Goal: Task Accomplishment & Management: Use online tool/utility

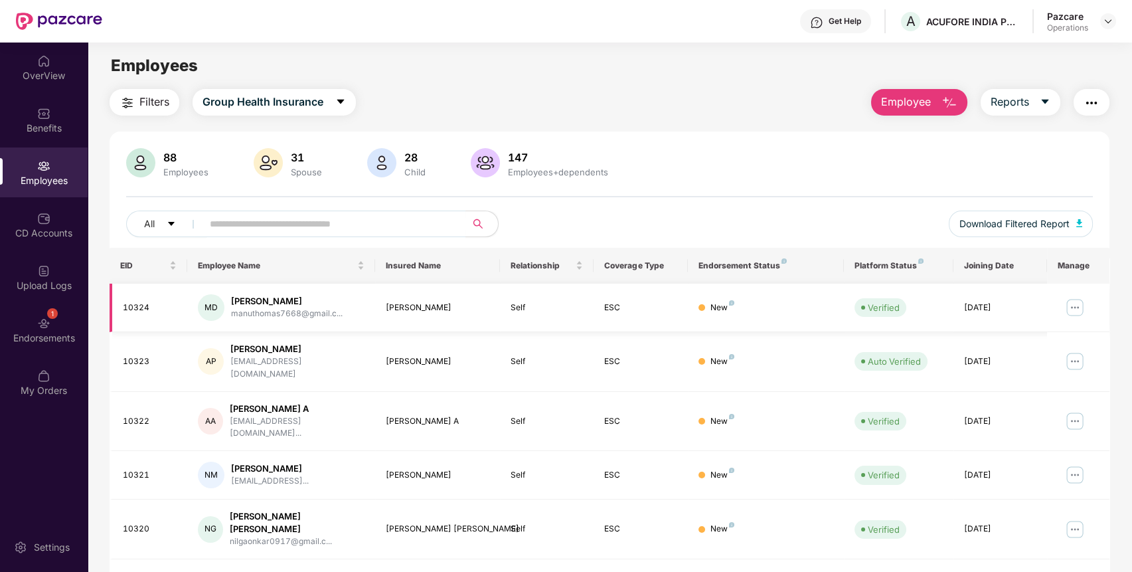
scroll to position [243, 0]
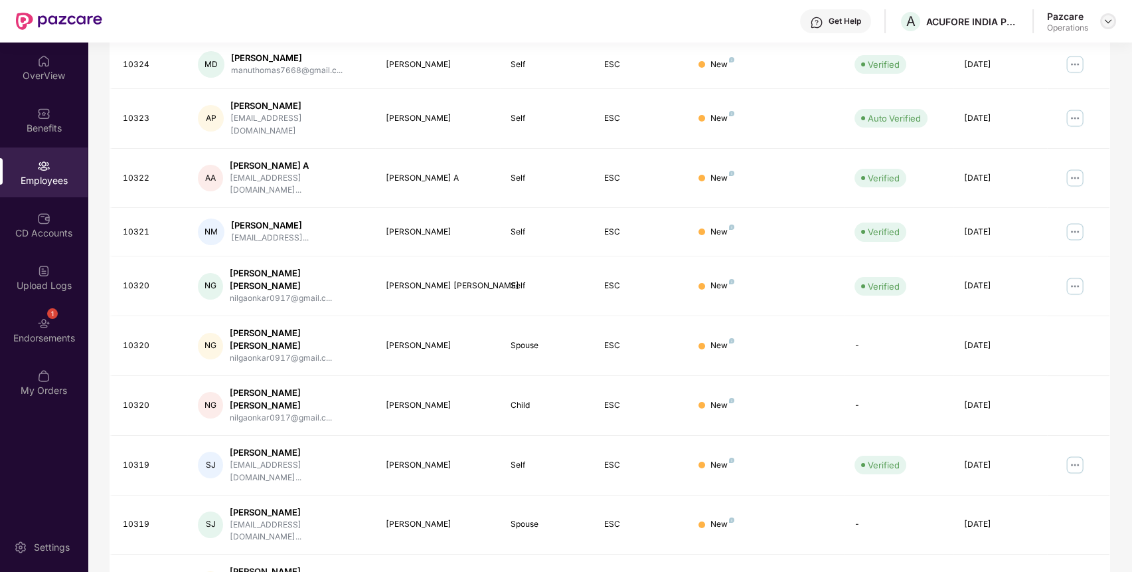
click at [1107, 23] on img at bounding box center [1108, 21] width 11 height 11
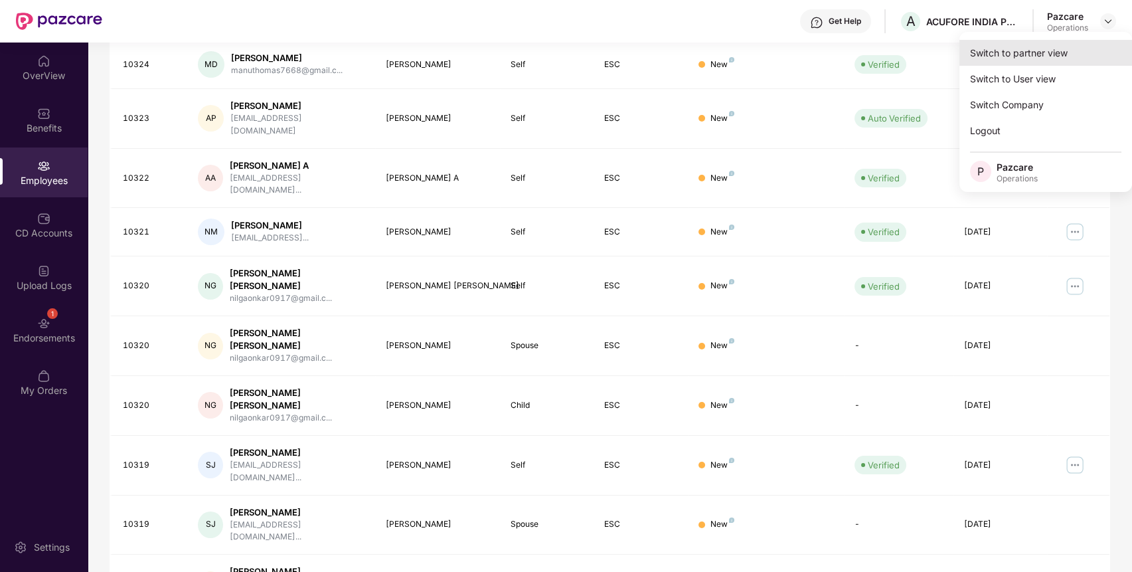
click at [1073, 62] on div "Switch to partner view" at bounding box center [1046, 53] width 173 height 26
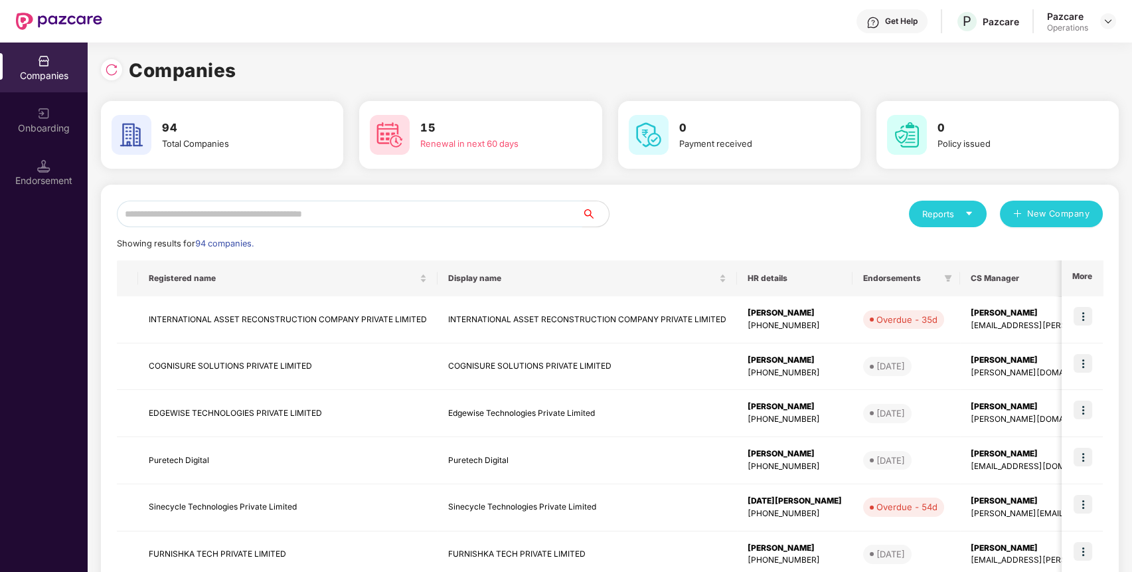
click at [523, 221] on input "text" at bounding box center [350, 214] width 466 height 27
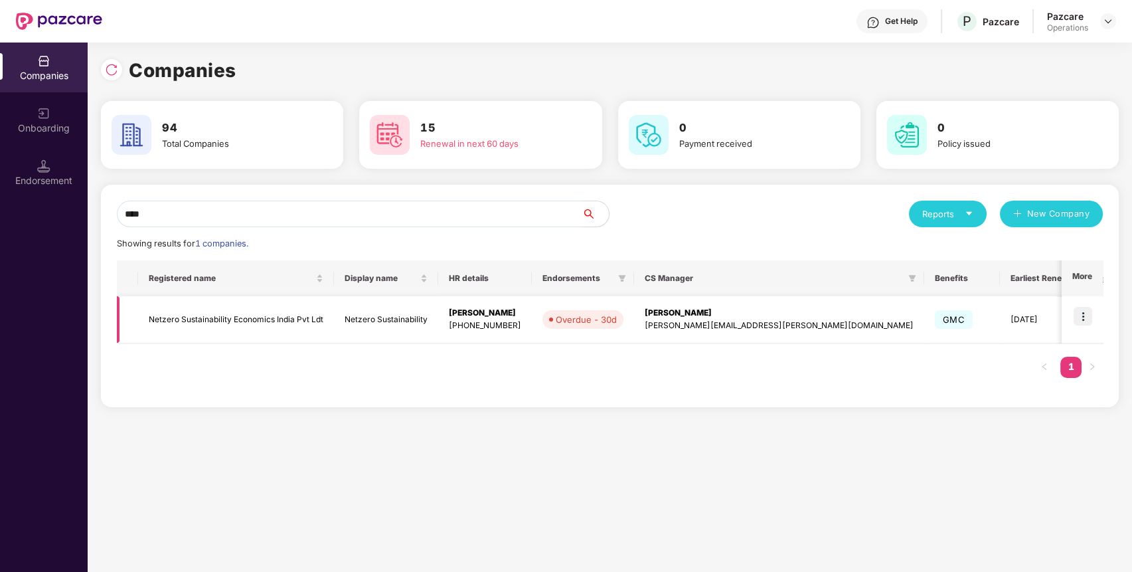
type input "****"
click at [1076, 312] on img at bounding box center [1083, 316] width 19 height 19
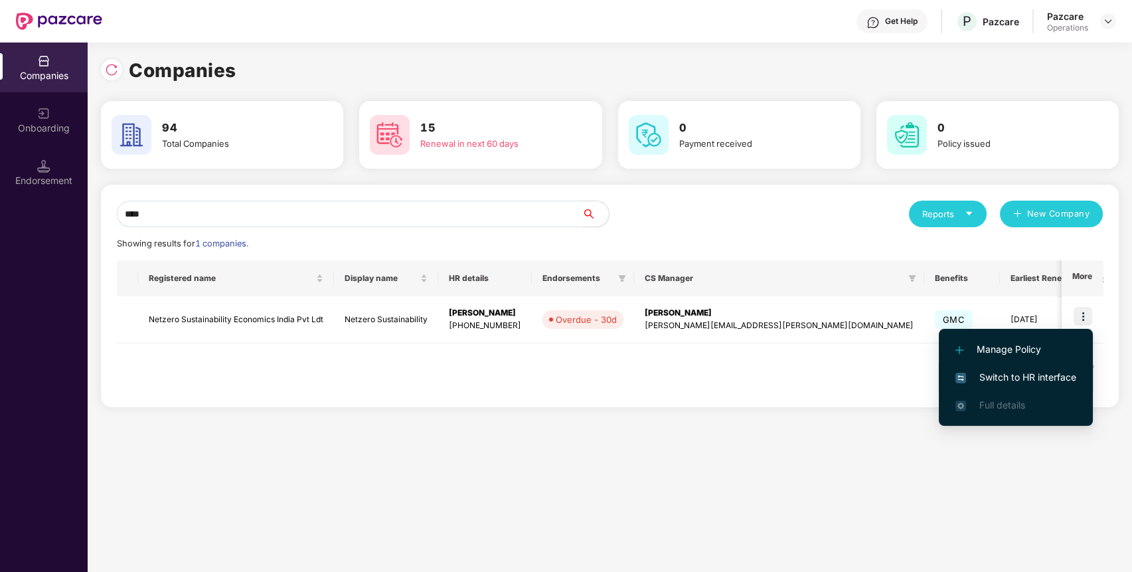
click at [1031, 375] on span "Switch to HR interface" at bounding box center [1016, 377] width 121 height 15
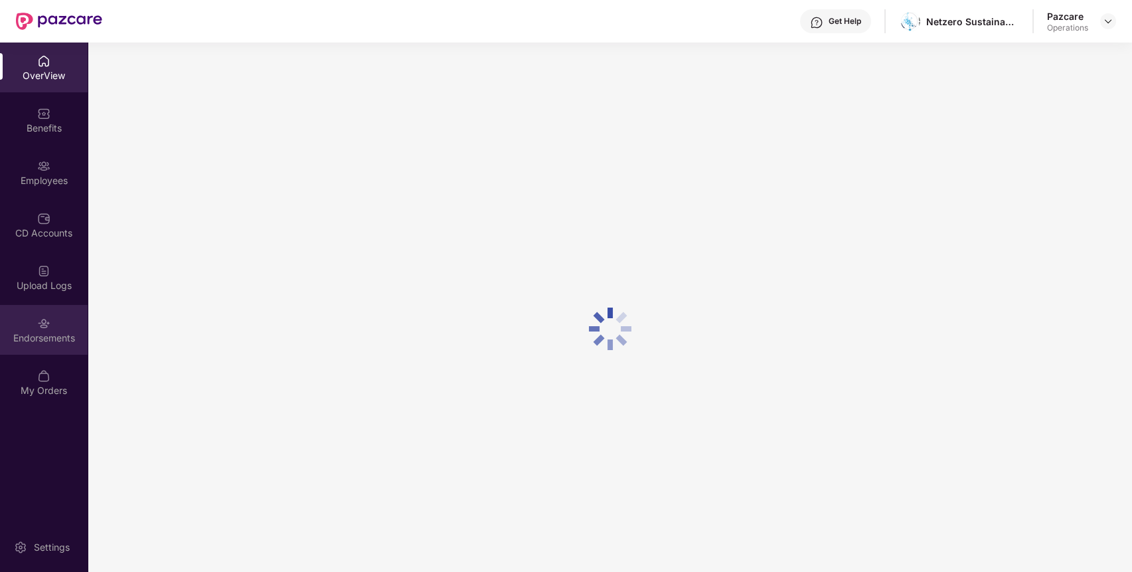
click at [44, 317] on img at bounding box center [43, 323] width 13 height 13
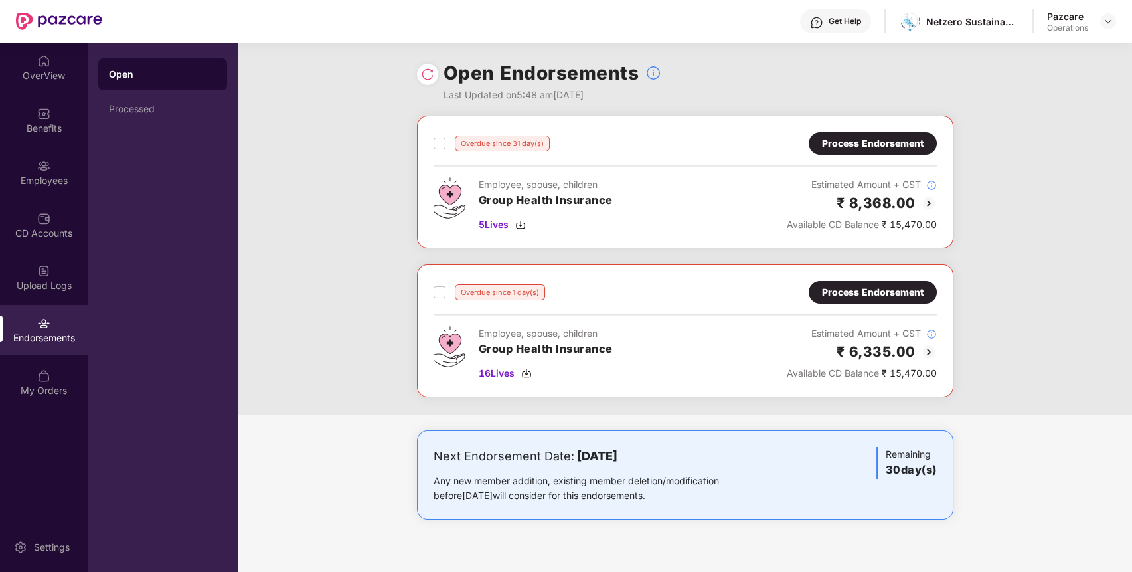
click at [852, 134] on div "Process Endorsement" at bounding box center [873, 143] width 128 height 23
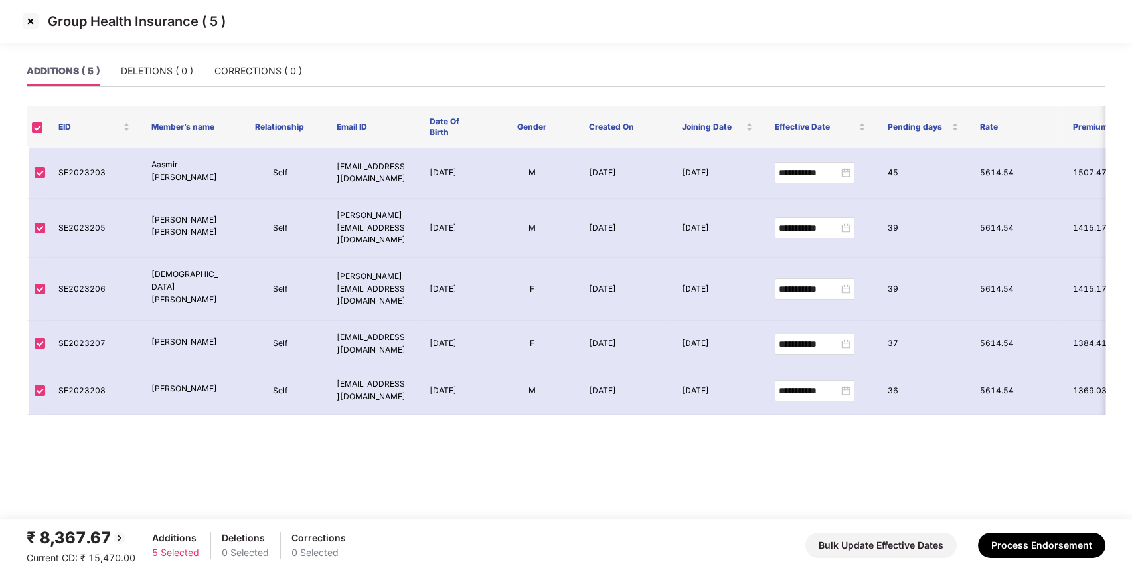
click at [33, 16] on img at bounding box center [30, 21] width 21 height 21
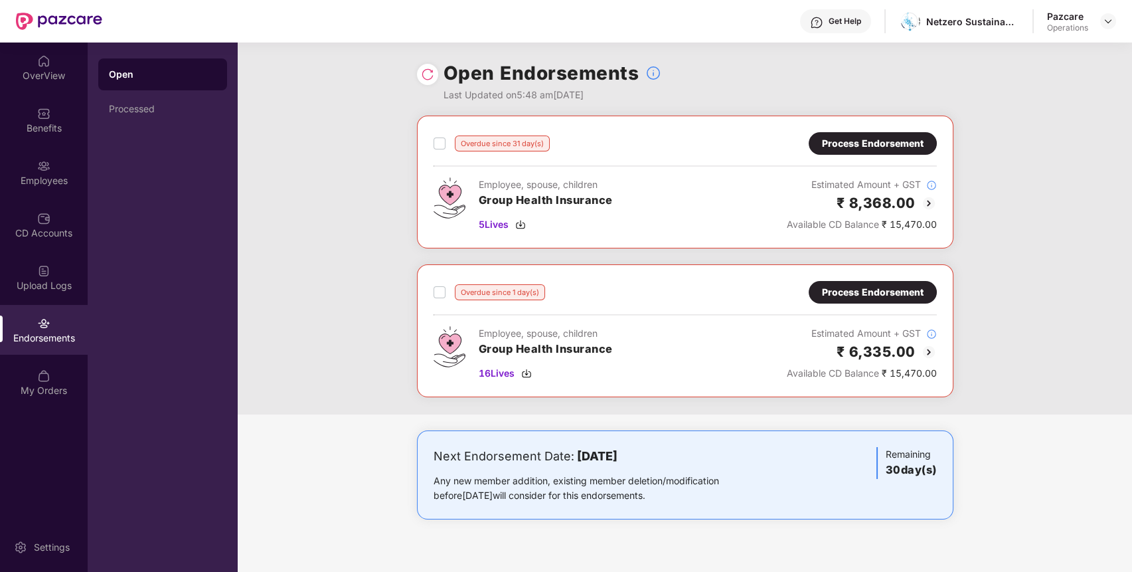
click at [912, 285] on div "Process Endorsement" at bounding box center [873, 292] width 102 height 15
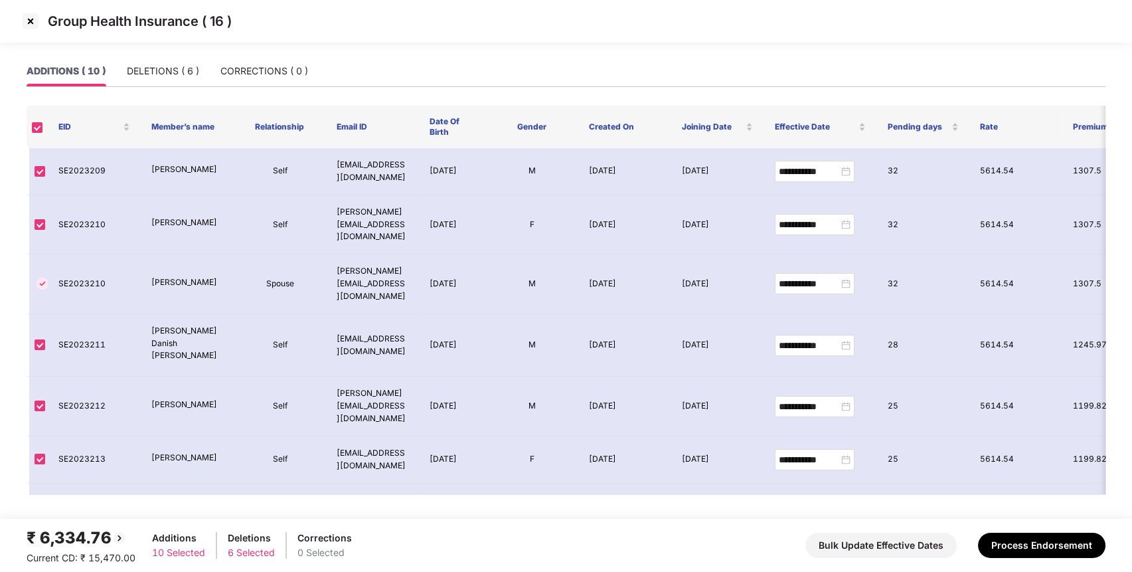
click at [31, 17] on img at bounding box center [30, 21] width 21 height 21
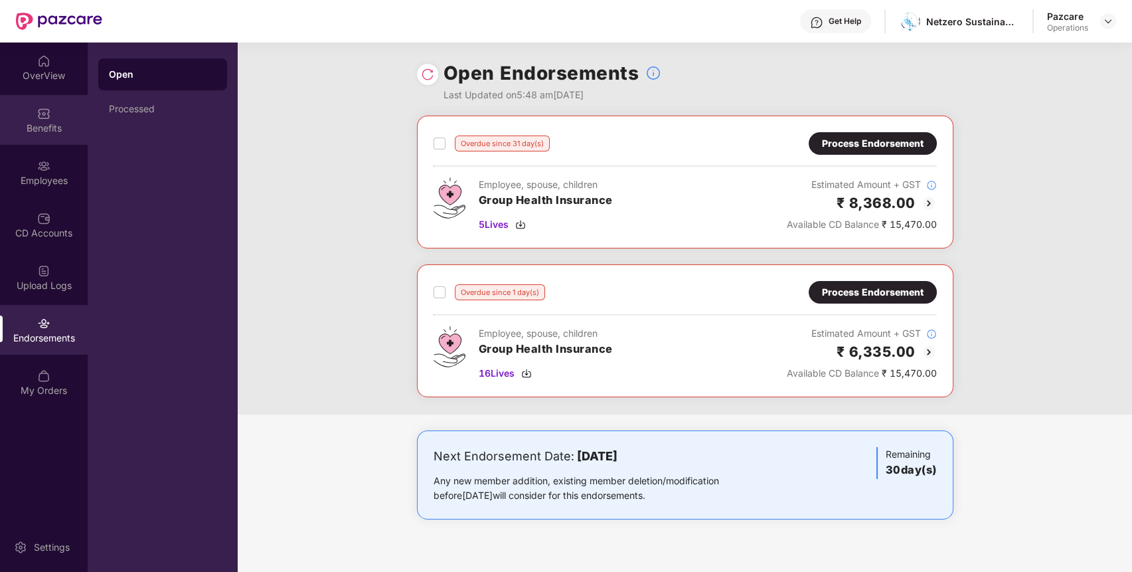
click at [62, 133] on div "Benefits" at bounding box center [44, 128] width 88 height 13
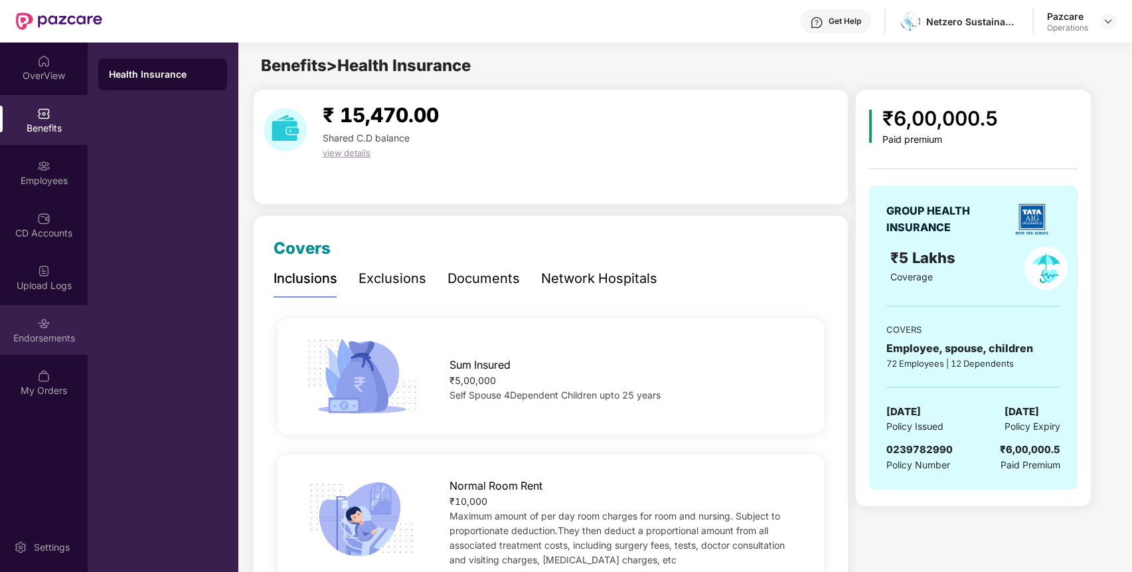
click at [64, 337] on div "Endorsements" at bounding box center [44, 337] width 88 height 13
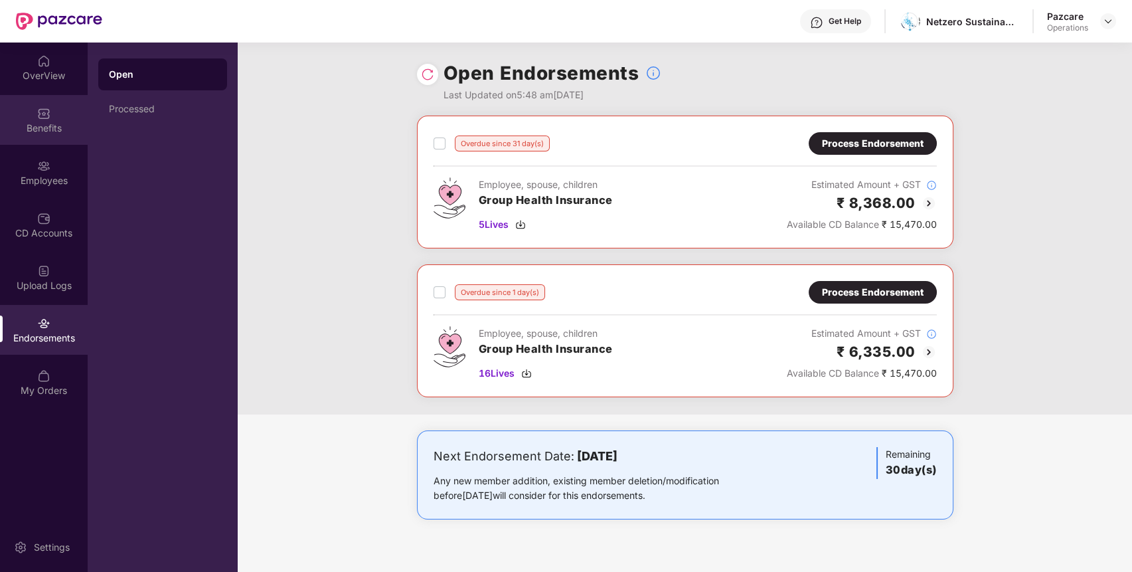
click at [28, 101] on div "Benefits" at bounding box center [44, 120] width 88 height 50
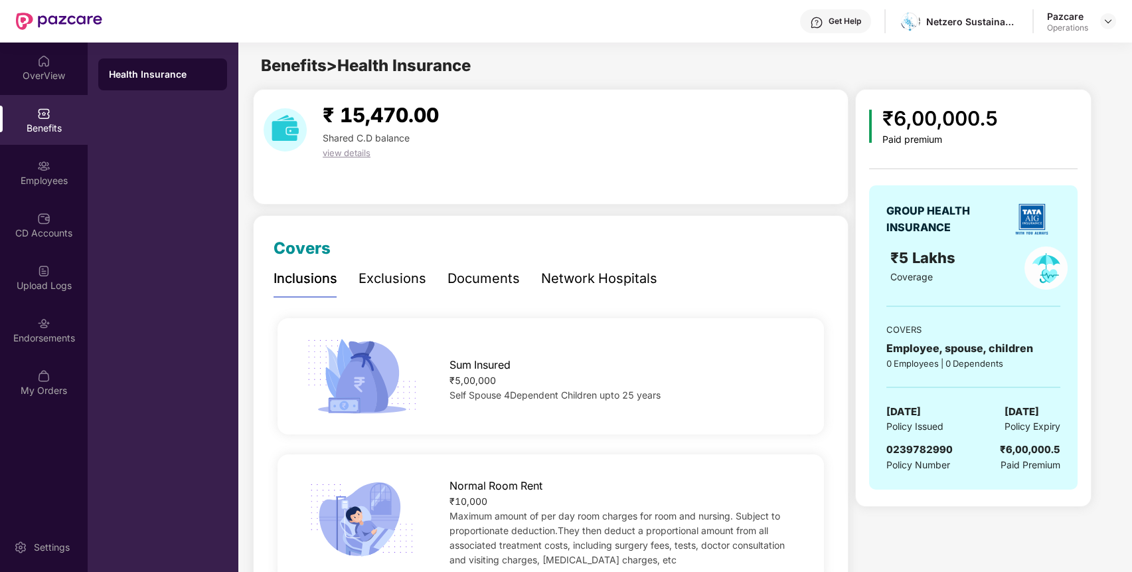
click at [913, 454] on span "0239782990" at bounding box center [920, 449] width 66 height 13
copy span "0239782990"
